Goal: Book appointment/travel/reservation

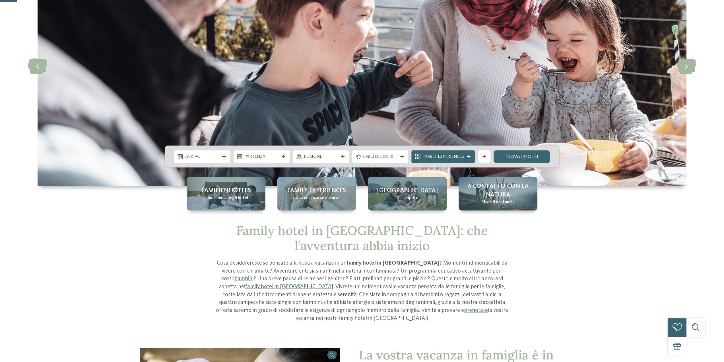
scroll to position [85, 0]
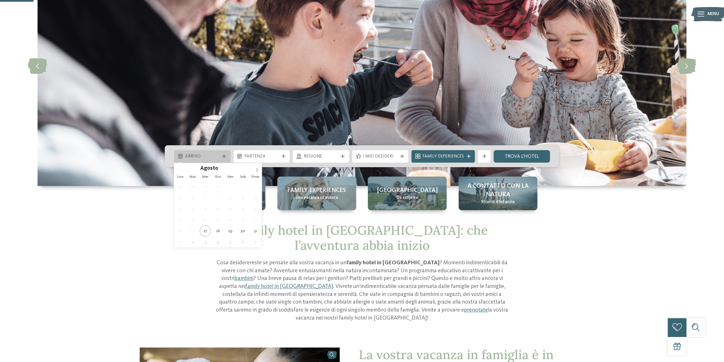
click at [223, 156] on icon at bounding box center [224, 156] width 4 height 4
click at [258, 169] on icon at bounding box center [257, 170] width 4 height 4
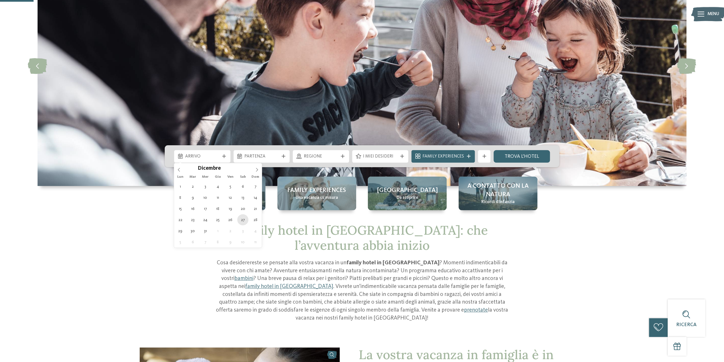
type div "[DATE]"
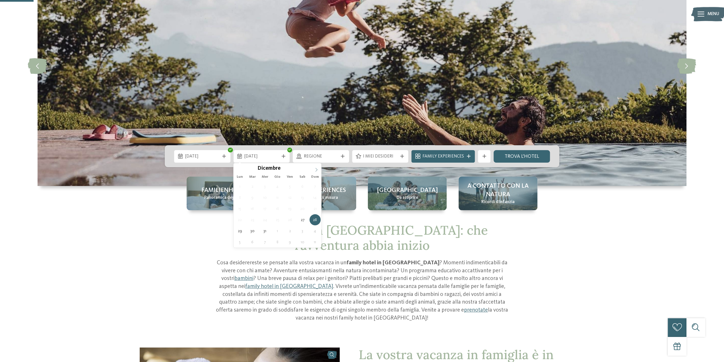
type input "****"
click at [315, 168] on icon at bounding box center [316, 170] width 4 height 4
type div "[DATE]"
drag, startPoint x: 301, startPoint y: 186, endPoint x: 297, endPoint y: 188, distance: 4.2
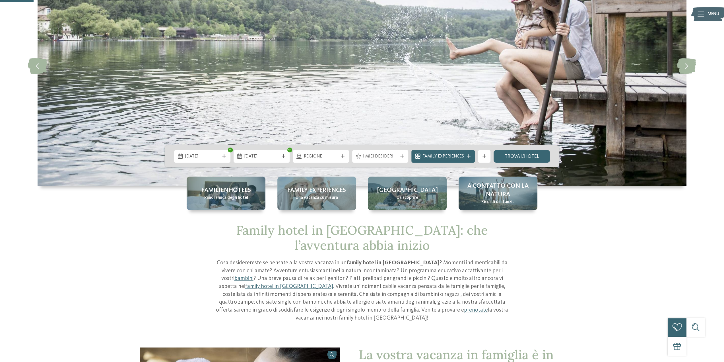
drag, startPoint x: 272, startPoint y: 198, endPoint x: 126, endPoint y: 255, distance: 156.6
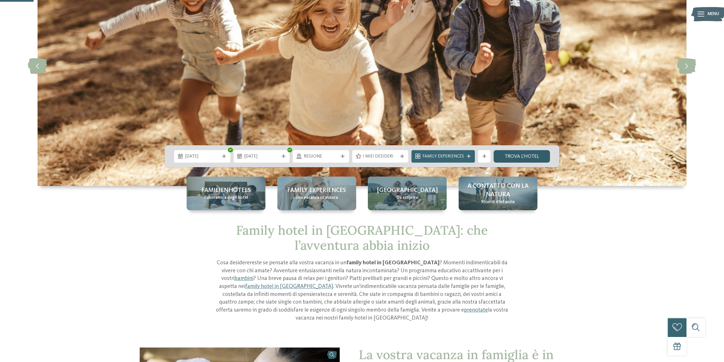
click at [507, 158] on link "trova l’hotel" at bounding box center [522, 156] width 56 height 13
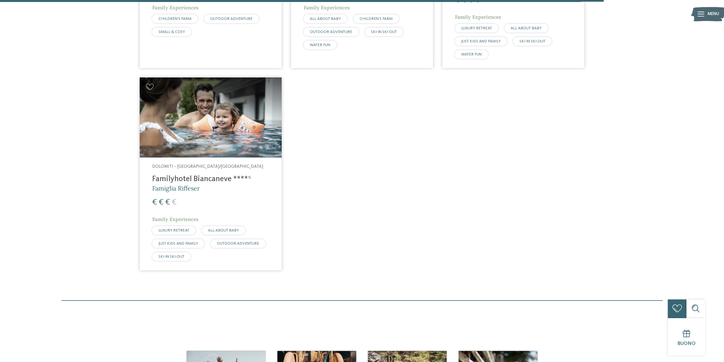
scroll to position [1233, 0]
